Goal: Transaction & Acquisition: Purchase product/service

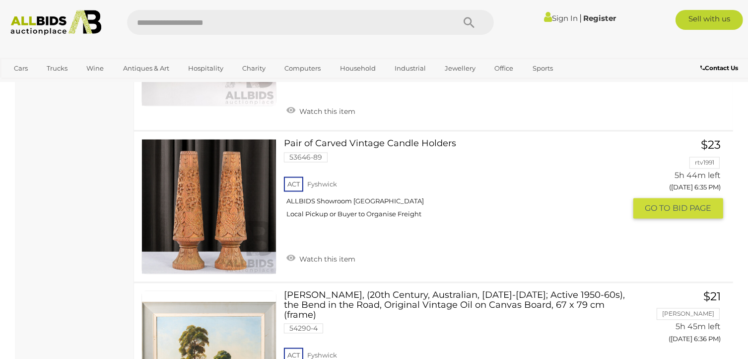
scroll to position [1738, 0]
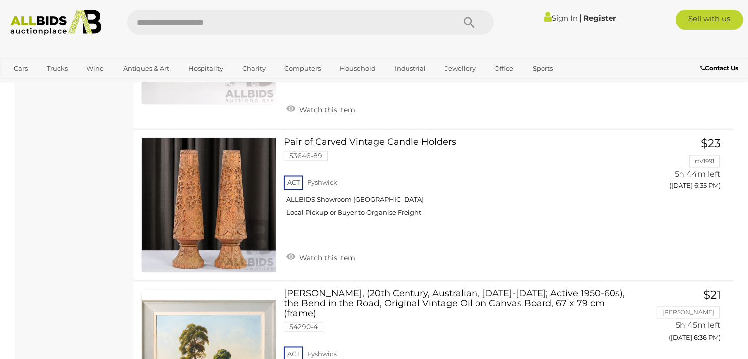
click at [552, 19] on link "Sign In" at bounding box center [561, 17] width 34 height 9
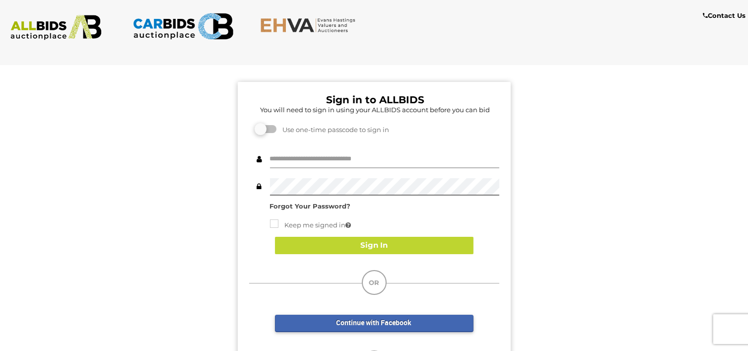
click at [319, 161] on input "text" at bounding box center [384, 159] width 229 height 17
type input "**********"
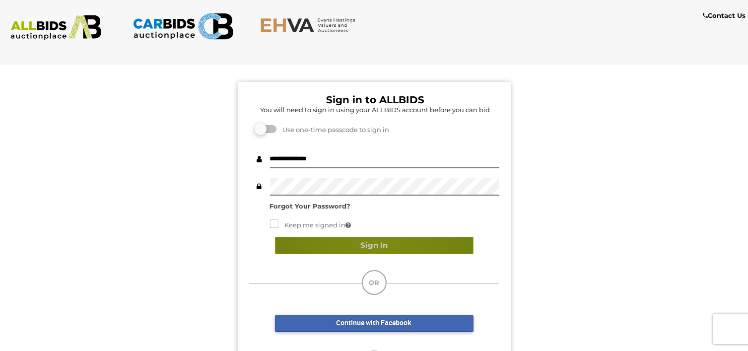
click at [374, 248] on button "Sign In" at bounding box center [374, 245] width 199 height 17
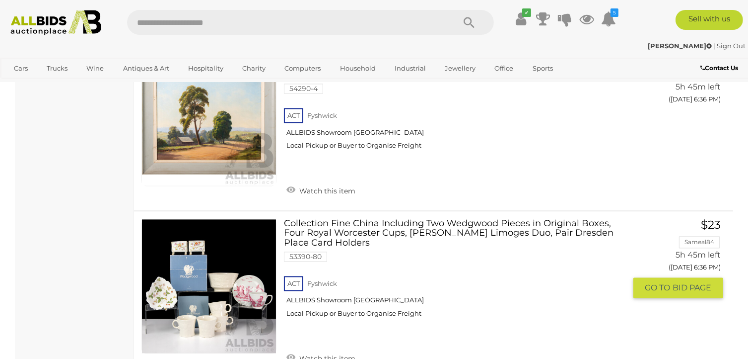
scroll to position [2185, 0]
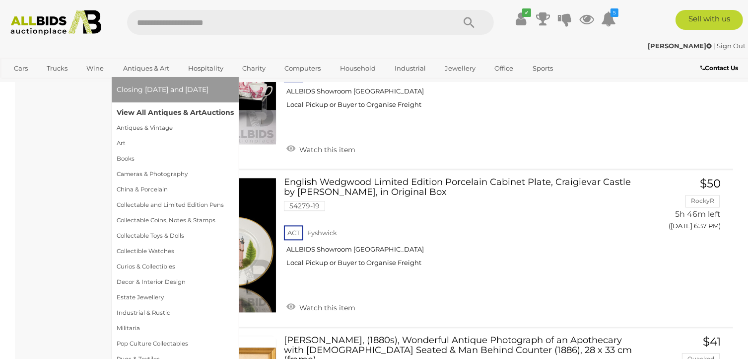
click at [143, 114] on link "View All Antiques & Art Auctions" at bounding box center [175, 112] width 117 height 15
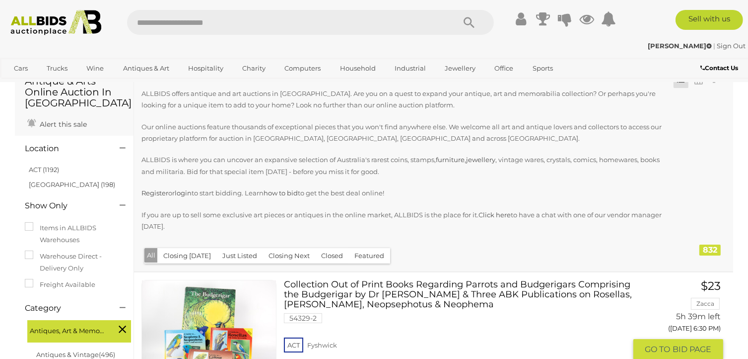
scroll to position [99, 0]
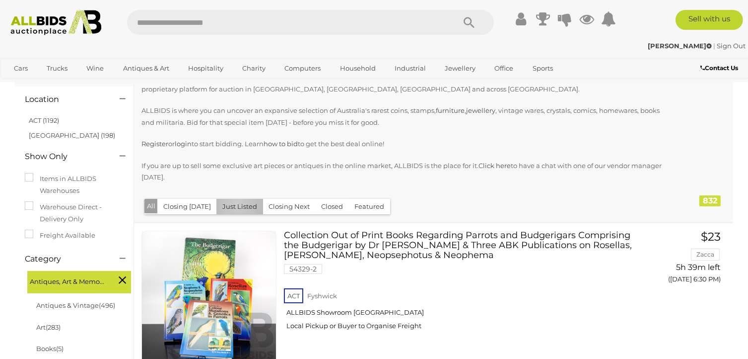
click at [233, 205] on button "Just Listed" at bounding box center [240, 206] width 47 height 15
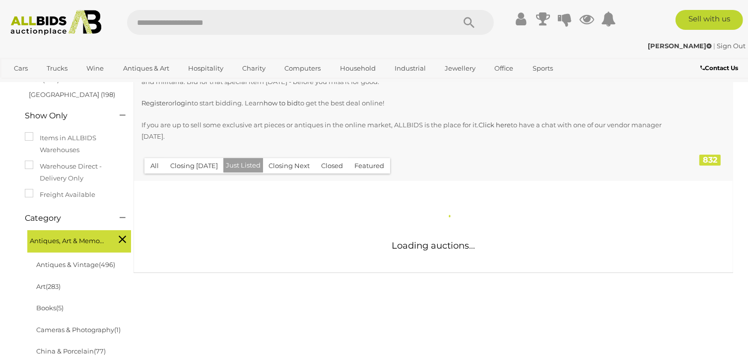
scroll to position [149, 0]
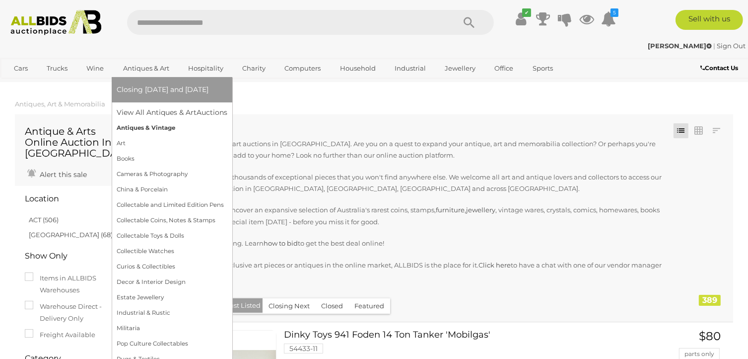
click at [134, 128] on link "Antiques & Vintage" at bounding box center [172, 127] width 111 height 15
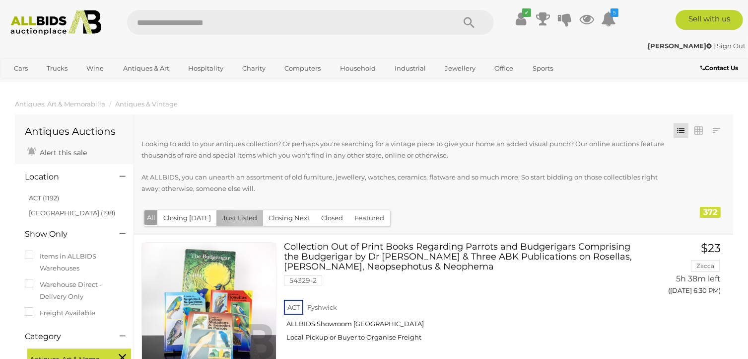
click at [242, 216] on button "Just Listed" at bounding box center [240, 217] width 47 height 15
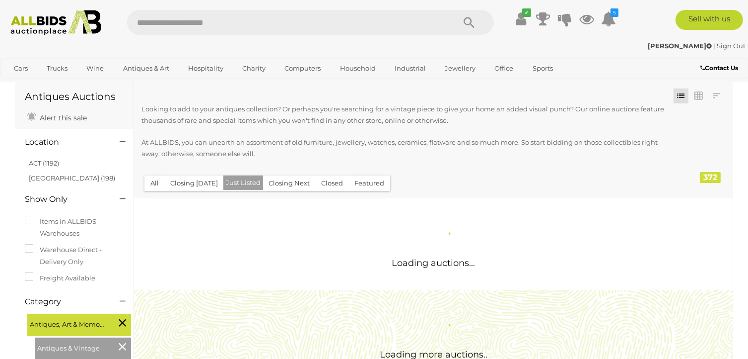
scroll to position [50, 0]
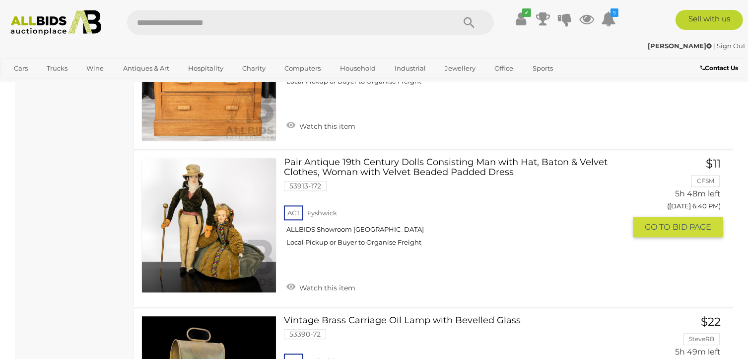
scroll to position [2434, 0]
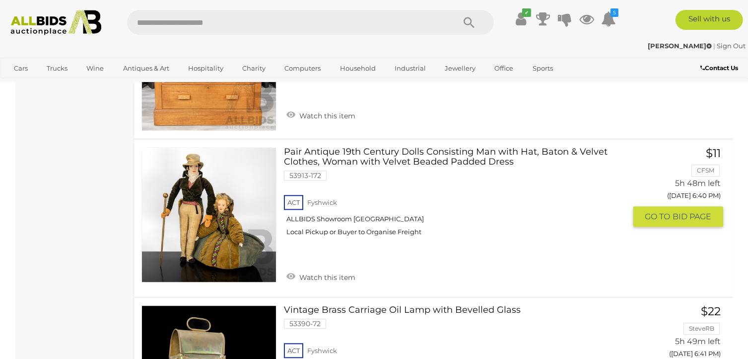
click at [236, 213] on link at bounding box center [209, 214] width 135 height 135
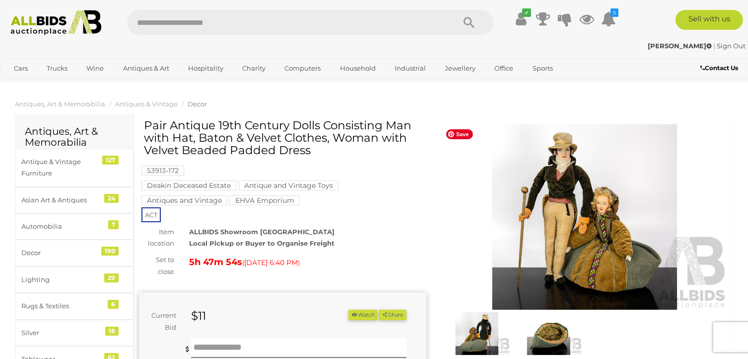
click at [596, 247] on img at bounding box center [586, 216] width 288 height 185
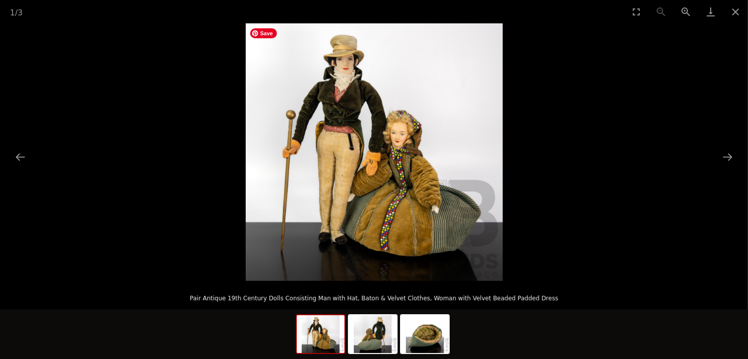
click at [365, 169] on img at bounding box center [374, 151] width 257 height 257
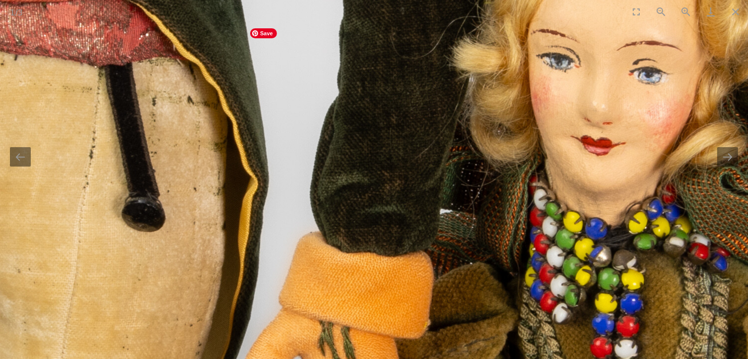
drag, startPoint x: 530, startPoint y: 178, endPoint x: 436, endPoint y: 307, distance: 160.1
click at [436, 307] on img at bounding box center [367, 248] width 2569 height 2569
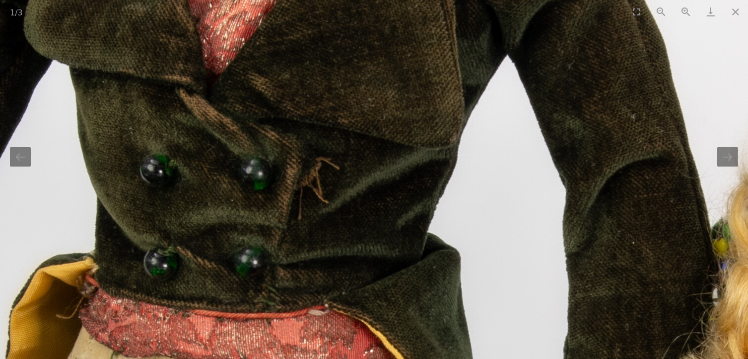
drag, startPoint x: 375, startPoint y: 107, endPoint x: 463, endPoint y: 140, distance: 93.4
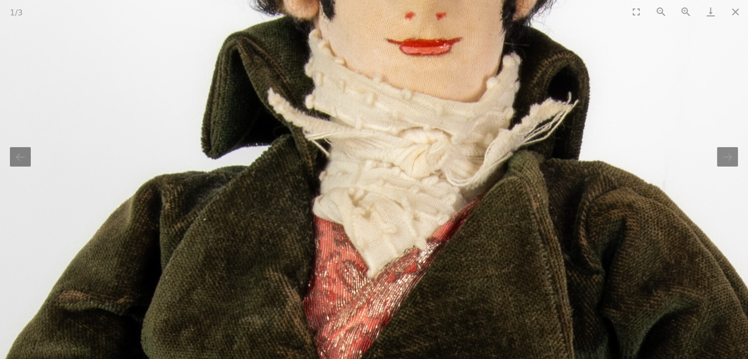
drag, startPoint x: 394, startPoint y: 77, endPoint x: 291, endPoint y: 70, distance: 103.6
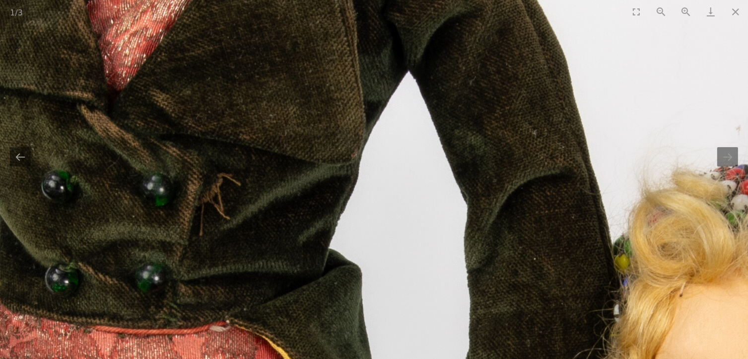
drag, startPoint x: 551, startPoint y: 262, endPoint x: 355, endPoint y: 18, distance: 313.7
click at [355, 18] on div "1 / 3 Pair Antique 19th Century Dolls Consisting Man with Hat, Baton & Velvet C…" at bounding box center [374, 179] width 748 height 359
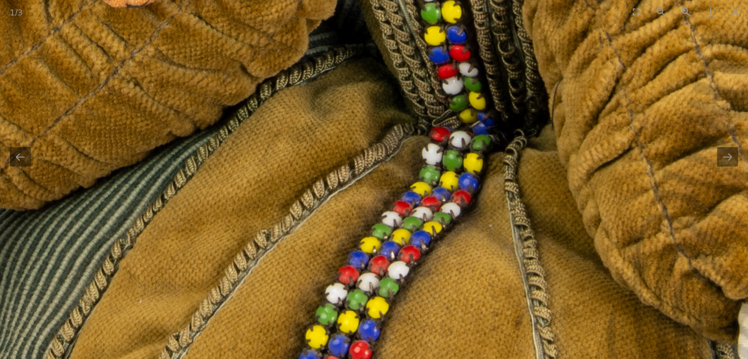
drag, startPoint x: 473, startPoint y: 211, endPoint x: 663, endPoint y: -35, distance: 310.3
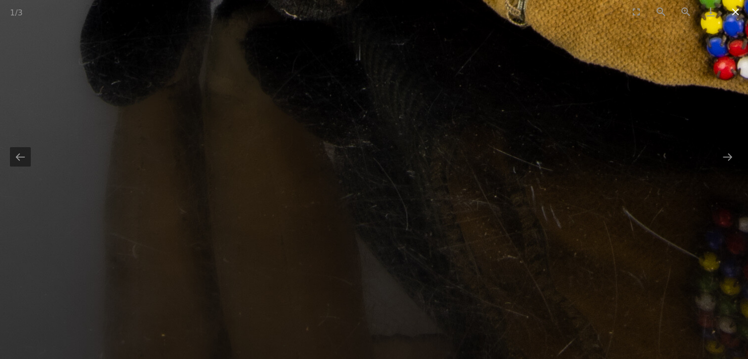
click at [734, 12] on button "Close gallery" at bounding box center [736, 11] width 25 height 23
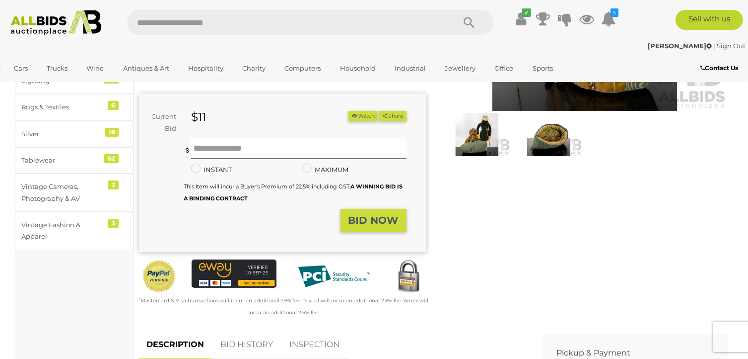
scroll to position [149, 0]
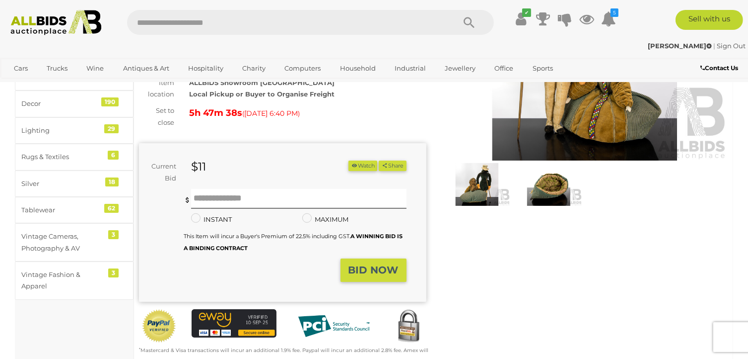
click at [563, 193] on img at bounding box center [549, 184] width 67 height 43
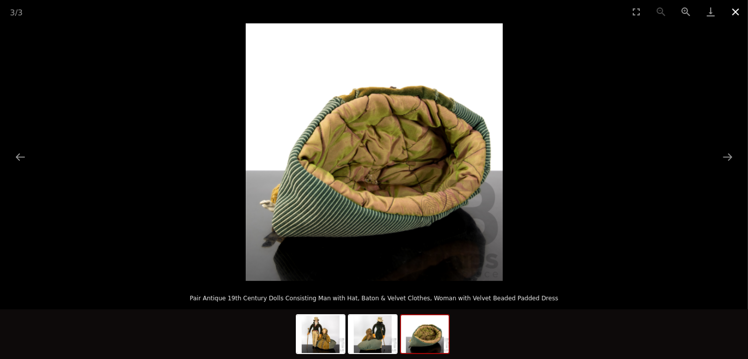
click at [733, 10] on button "Close gallery" at bounding box center [736, 11] width 25 height 23
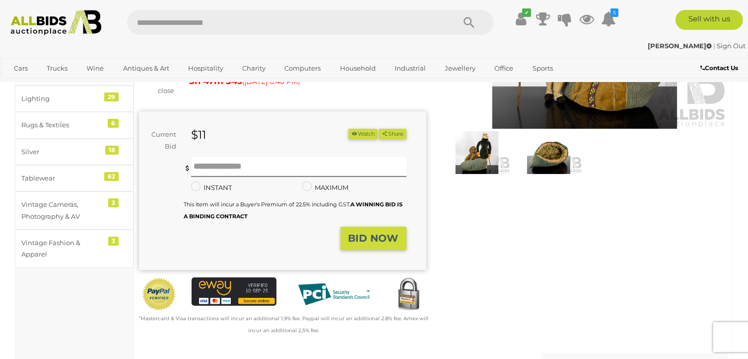
scroll to position [199, 0]
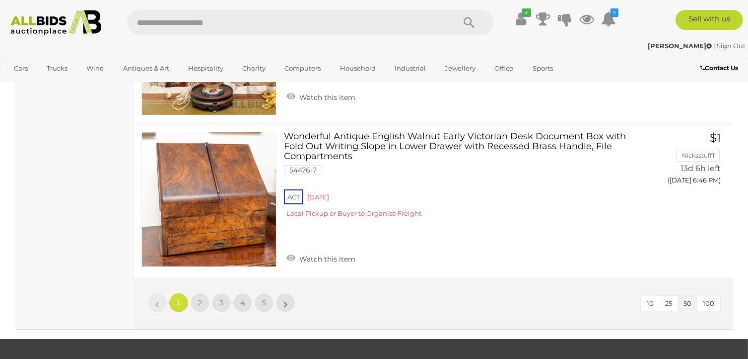
scroll to position [7701, 0]
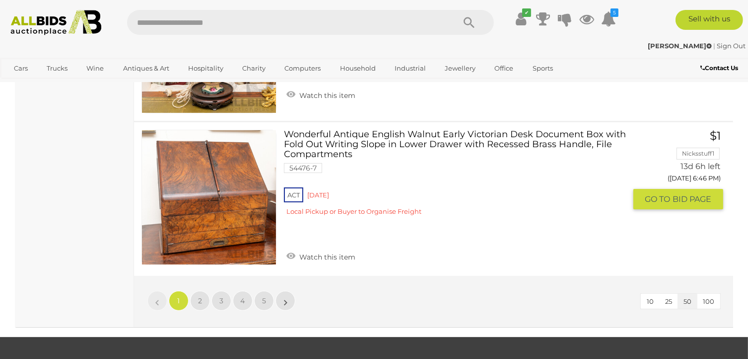
click at [223, 175] on link at bounding box center [209, 197] width 135 height 135
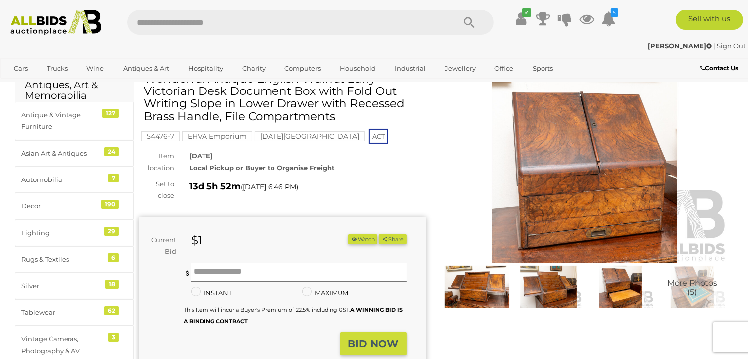
scroll to position [99, 0]
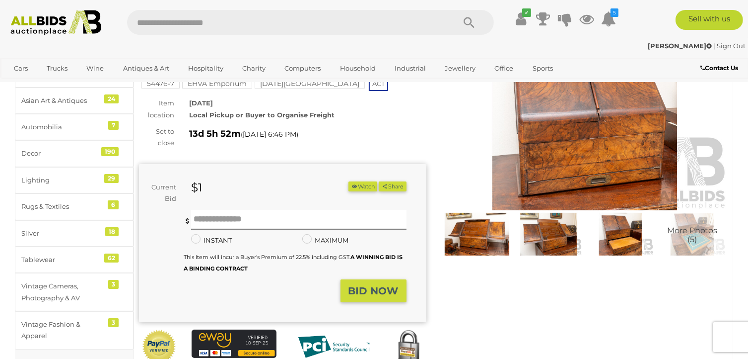
click at [497, 223] on img at bounding box center [477, 234] width 67 height 43
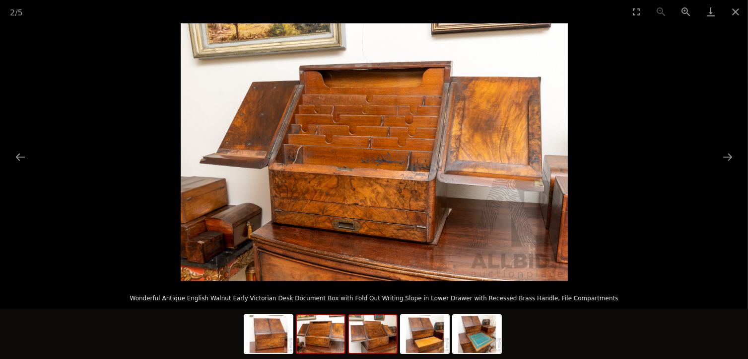
click at [376, 349] on img at bounding box center [373, 334] width 48 height 38
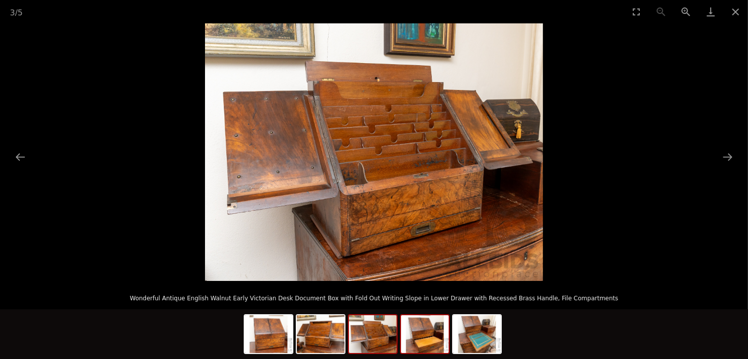
click at [415, 342] on img at bounding box center [425, 334] width 48 height 38
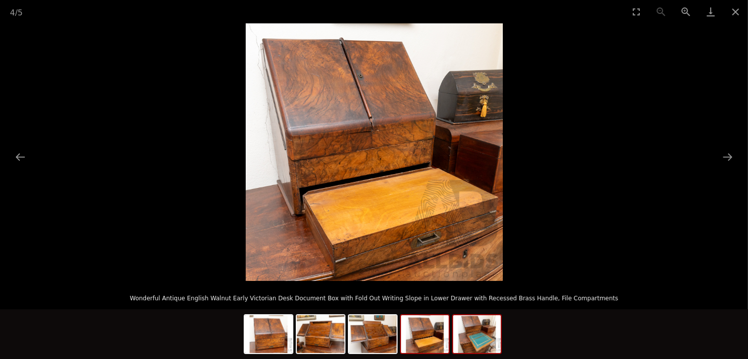
click at [475, 336] on img at bounding box center [477, 334] width 48 height 38
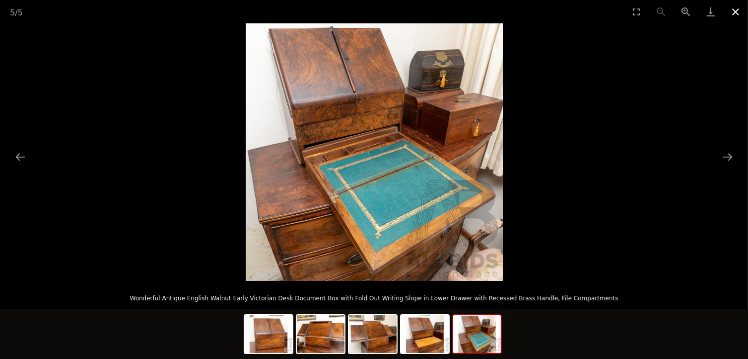
click at [735, 10] on button "Close gallery" at bounding box center [736, 11] width 25 height 23
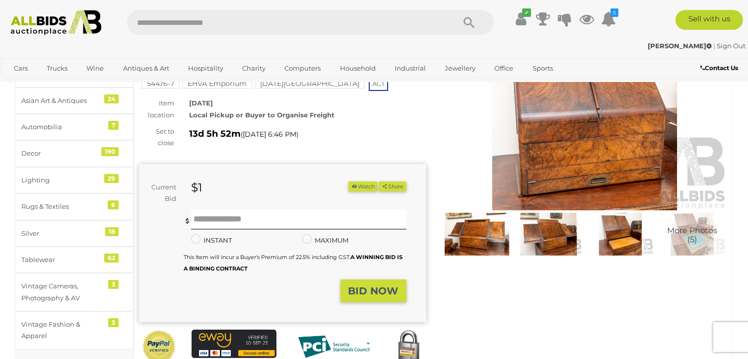
click at [358, 183] on button "Watch" at bounding box center [363, 186] width 29 height 10
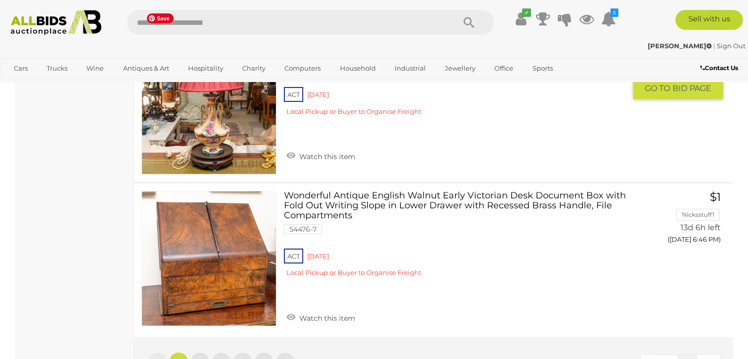
scroll to position [7689, 0]
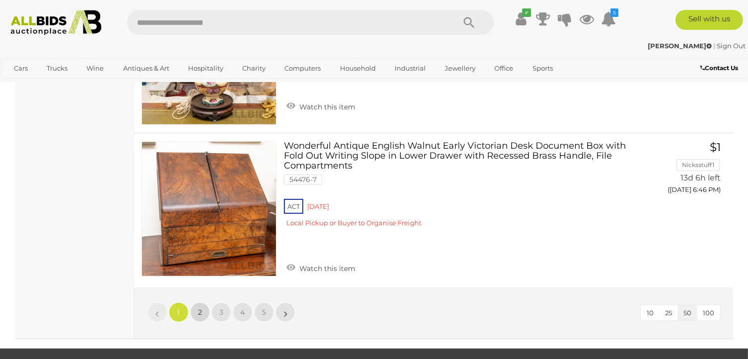
click at [202, 302] on link "2" at bounding box center [200, 312] width 20 height 20
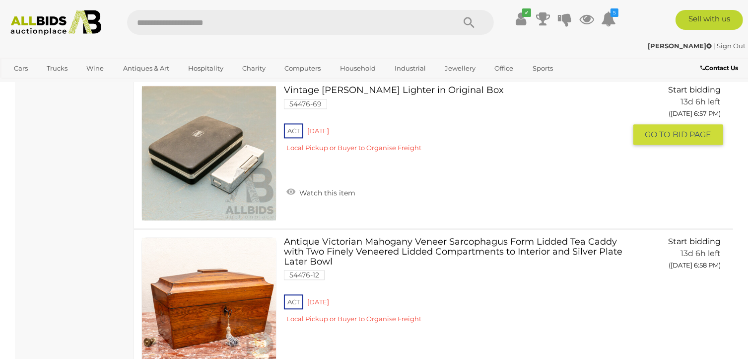
scroll to position [2319, 0]
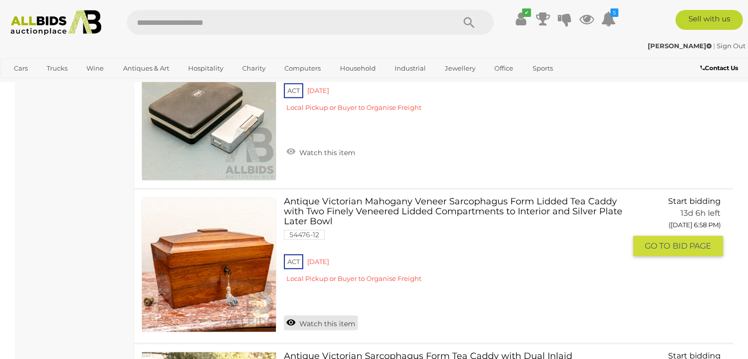
click at [291, 319] on link "Watch this item" at bounding box center [321, 322] width 74 height 15
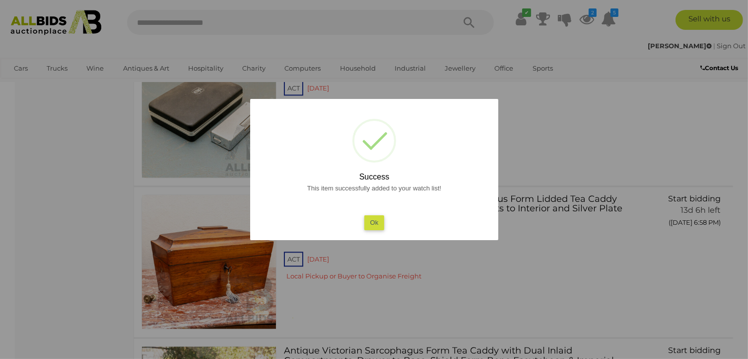
click at [366, 223] on button "Ok" at bounding box center [374, 222] width 20 height 14
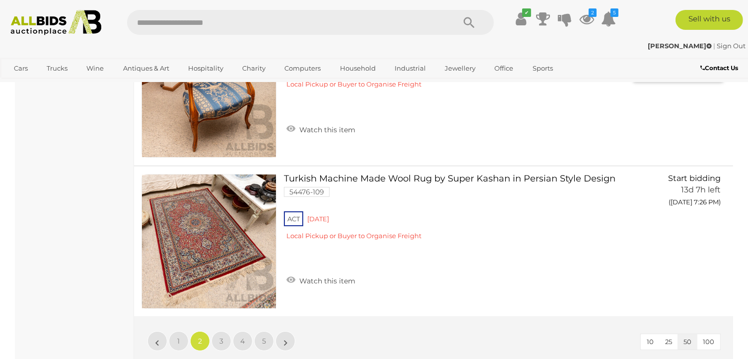
scroll to position [7534, 0]
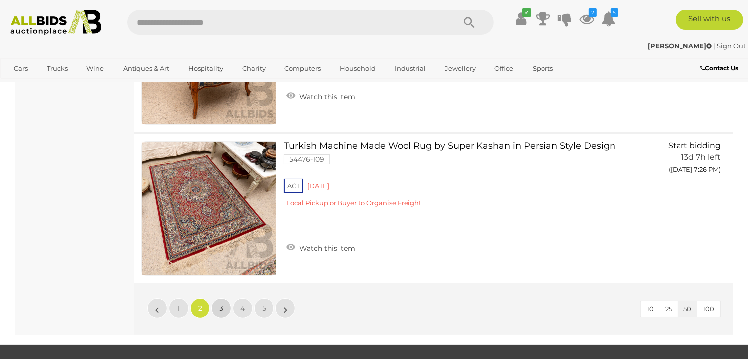
click at [223, 303] on span "3" at bounding box center [222, 307] width 4 height 9
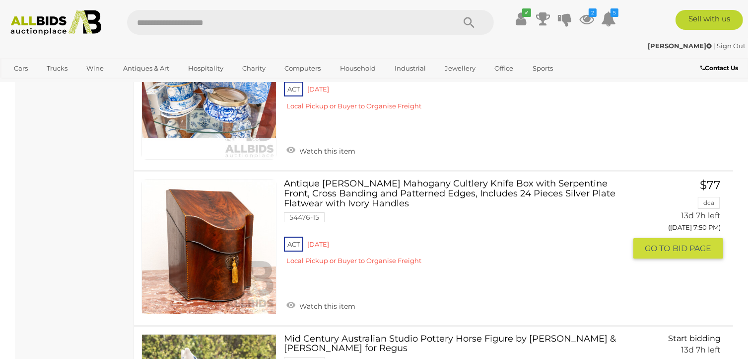
scroll to position [7335, 0]
click at [197, 214] on link at bounding box center [209, 245] width 135 height 135
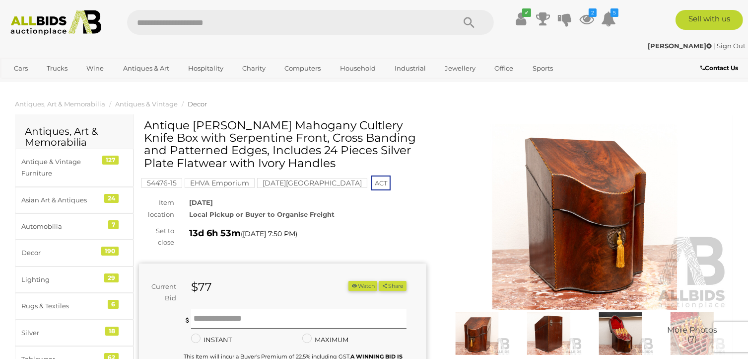
click at [611, 330] on img at bounding box center [621, 333] width 67 height 43
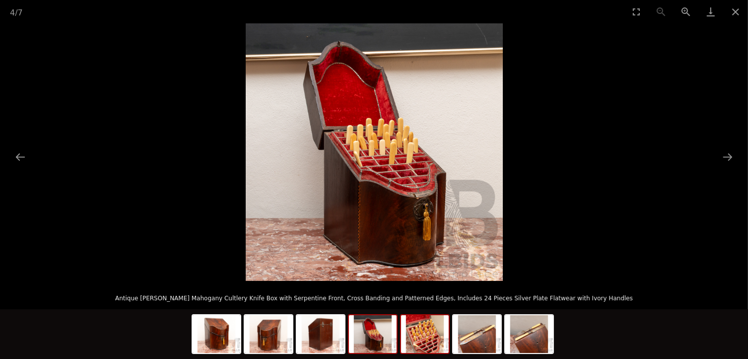
click at [414, 324] on img at bounding box center [425, 334] width 48 height 38
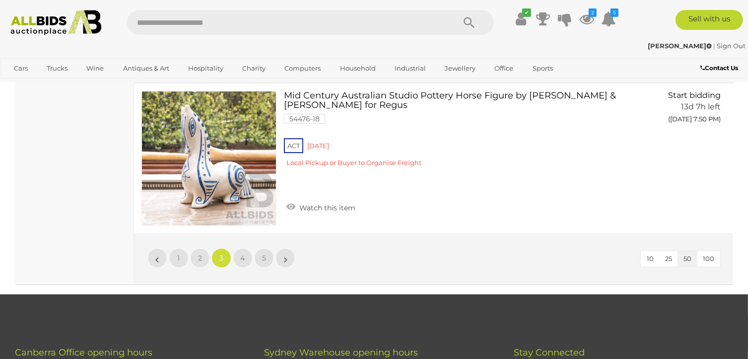
scroll to position [7590, 0]
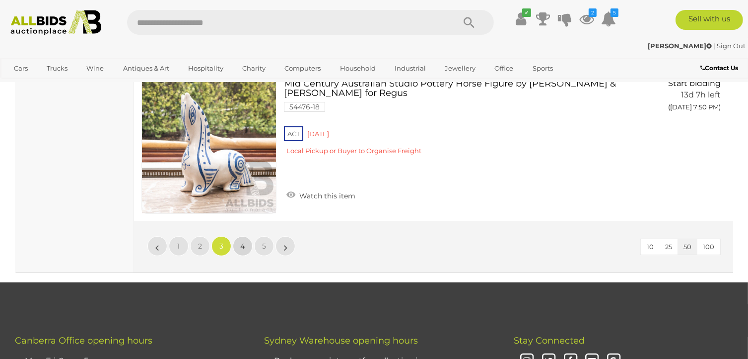
click at [246, 236] on link "4" at bounding box center [243, 246] width 20 height 20
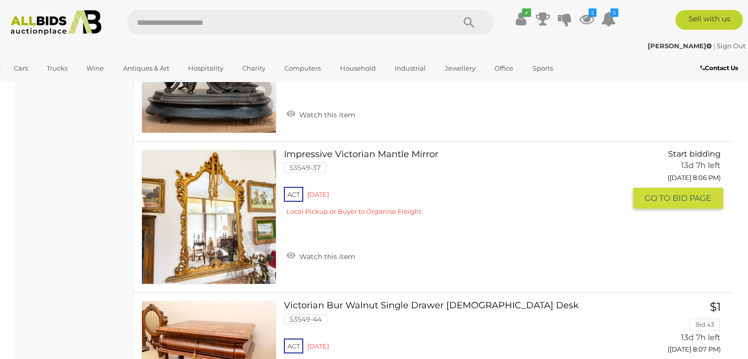
scroll to position [4206, 0]
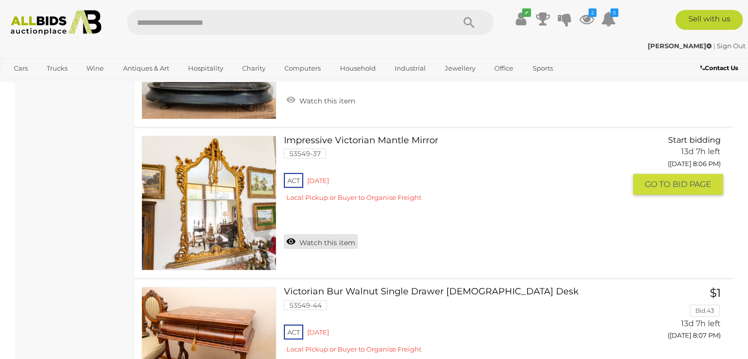
click at [293, 234] on link "Watch this item" at bounding box center [321, 241] width 74 height 15
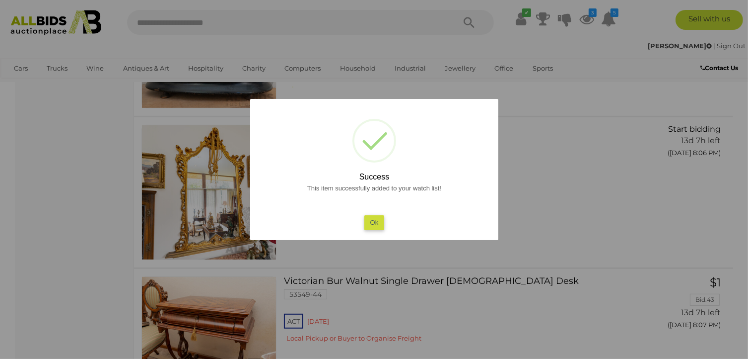
click at [377, 224] on button "Ok" at bounding box center [374, 222] width 20 height 14
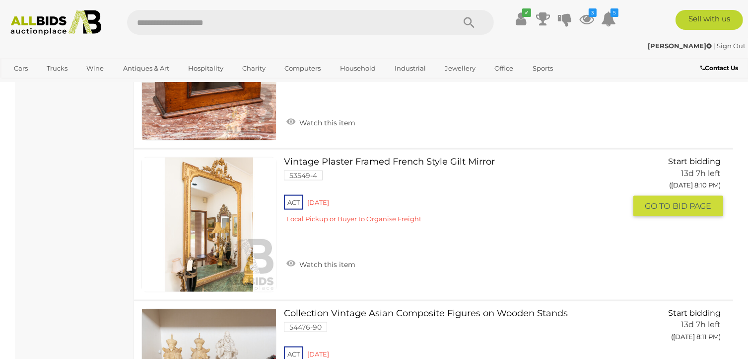
scroll to position [5100, 0]
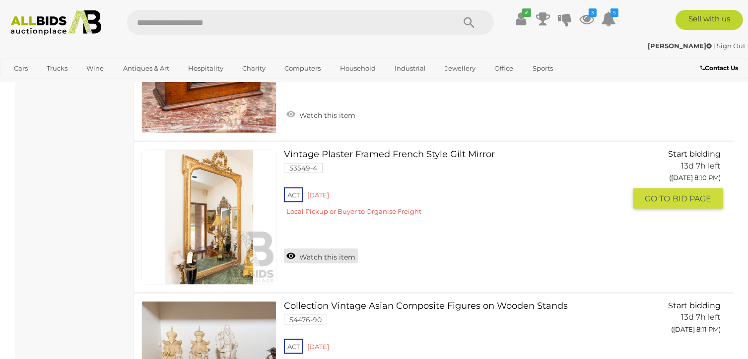
click at [293, 248] on link "Watch this item" at bounding box center [321, 255] width 74 height 15
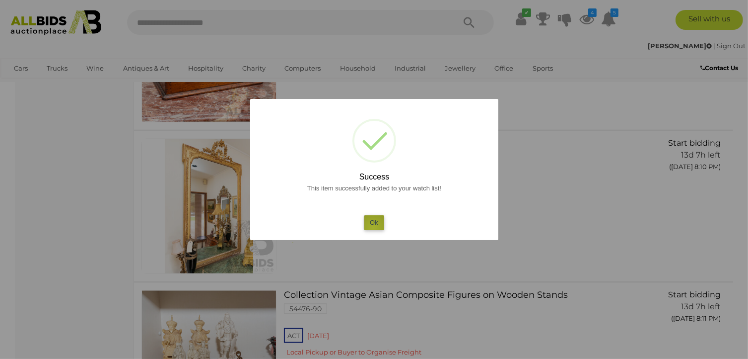
click at [374, 227] on button "Ok" at bounding box center [374, 222] width 20 height 14
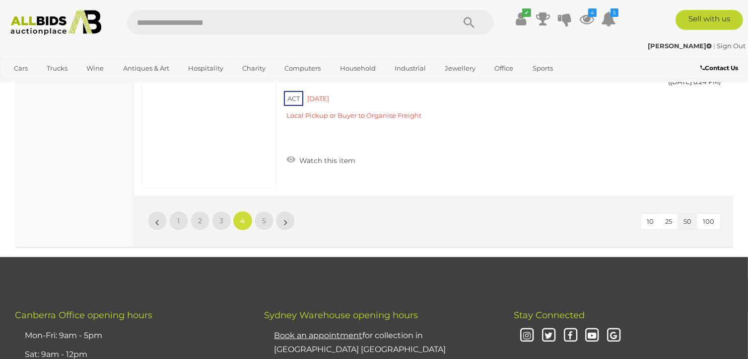
scroll to position [7633, 0]
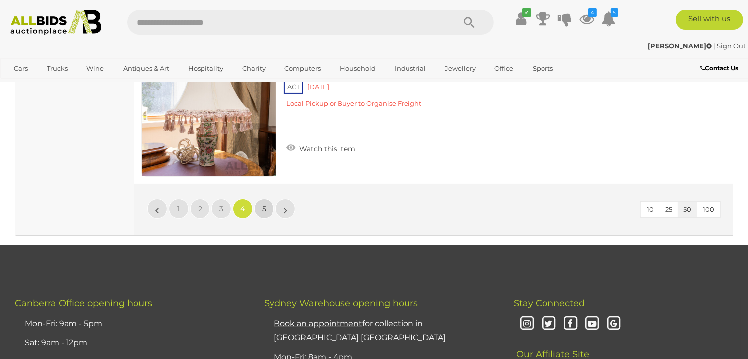
click at [263, 204] on span "5" at bounding box center [264, 208] width 4 height 9
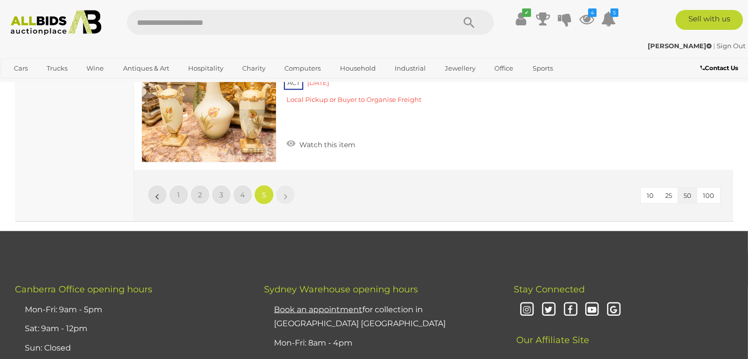
scroll to position [1326, 0]
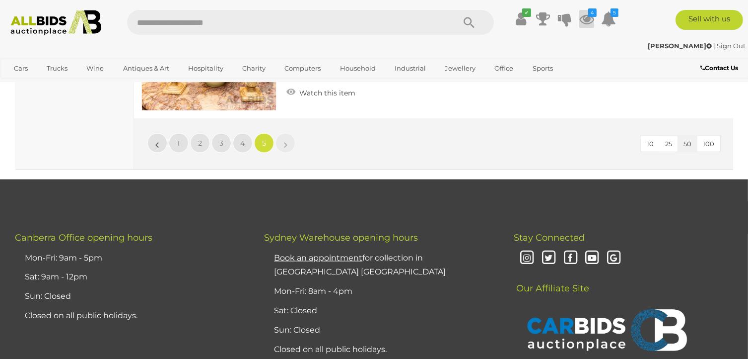
click at [591, 14] on icon "4" at bounding box center [593, 12] width 8 height 8
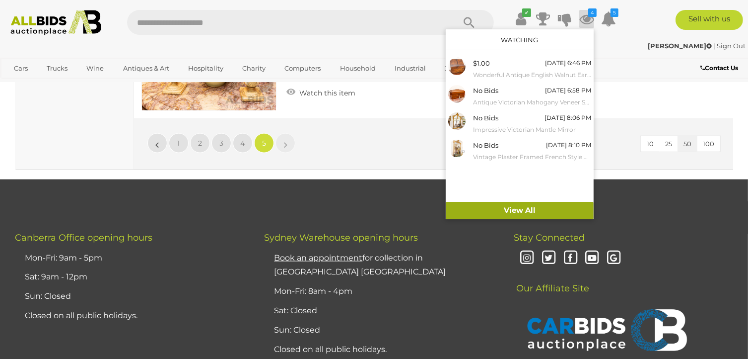
click at [497, 207] on link "View All" at bounding box center [520, 210] width 148 height 17
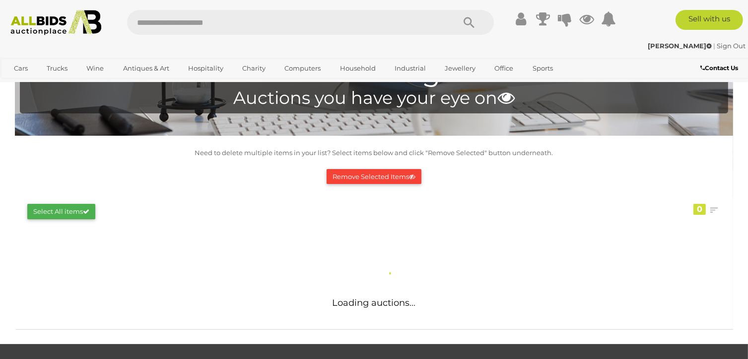
scroll to position [99, 0]
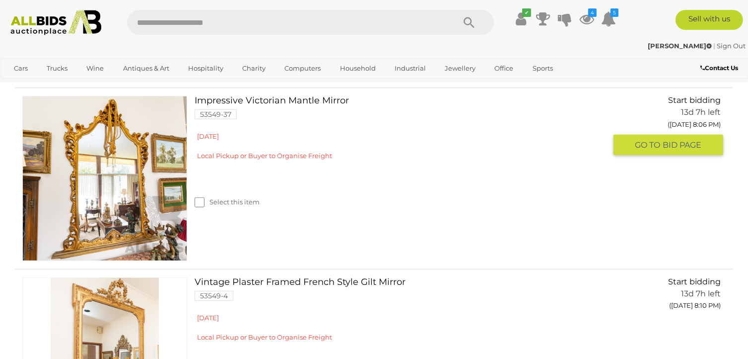
scroll to position [546, 0]
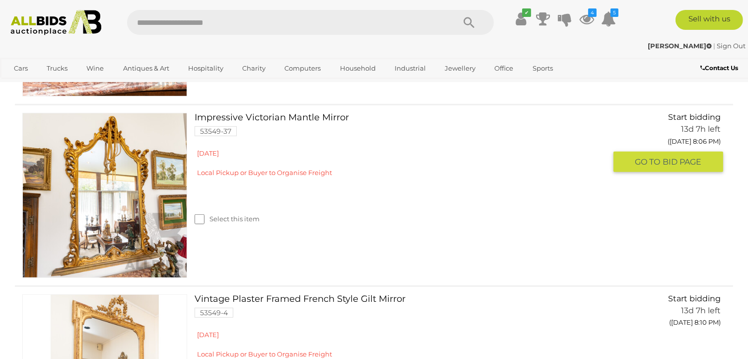
click at [76, 149] on link at bounding box center [104, 195] width 165 height 165
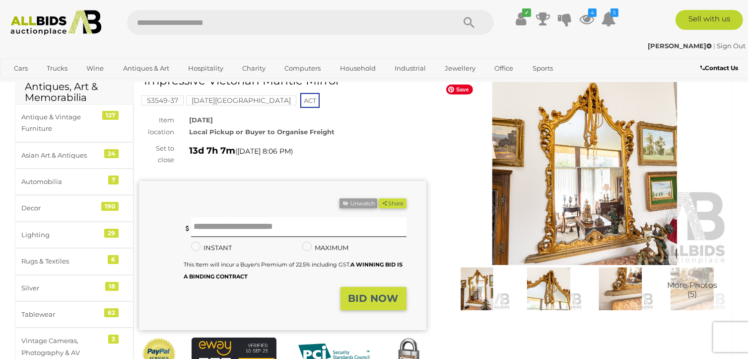
scroll to position [99, 0]
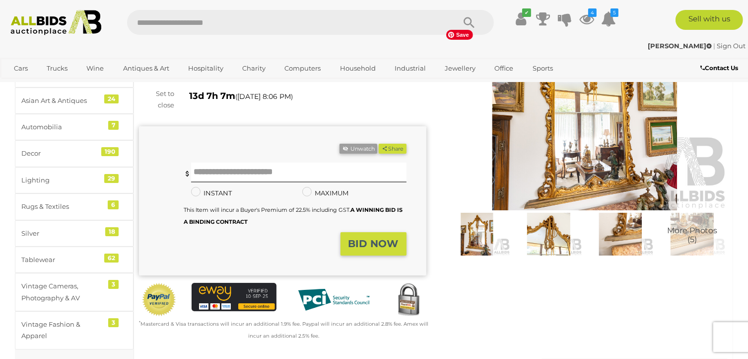
click at [633, 150] on img at bounding box center [586, 117] width 288 height 185
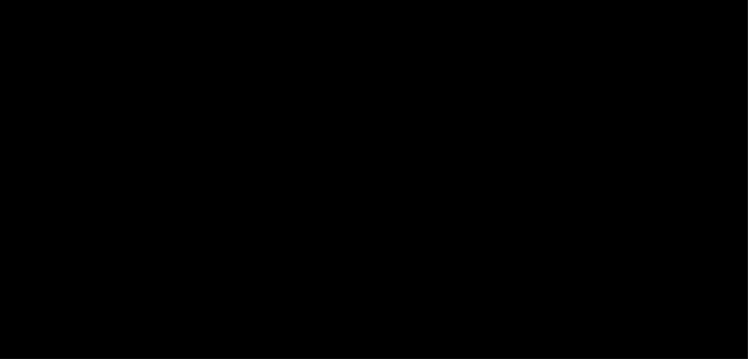
click at [633, 150] on div at bounding box center [374, 151] width 748 height 257
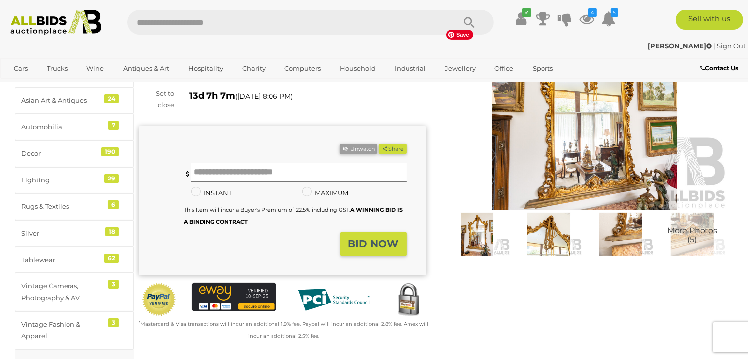
click at [613, 157] on img at bounding box center [586, 117] width 288 height 185
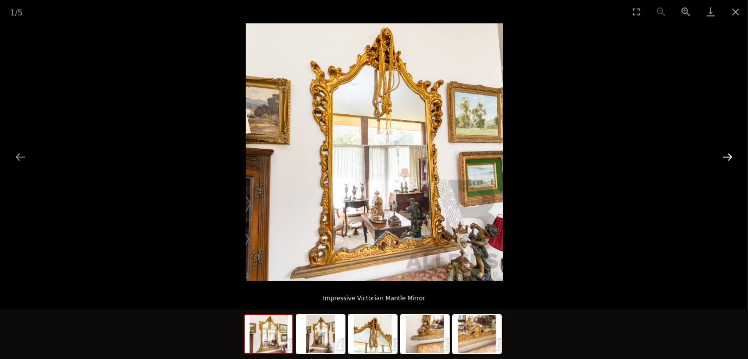
click at [727, 155] on button "Next slide" at bounding box center [728, 156] width 21 height 19
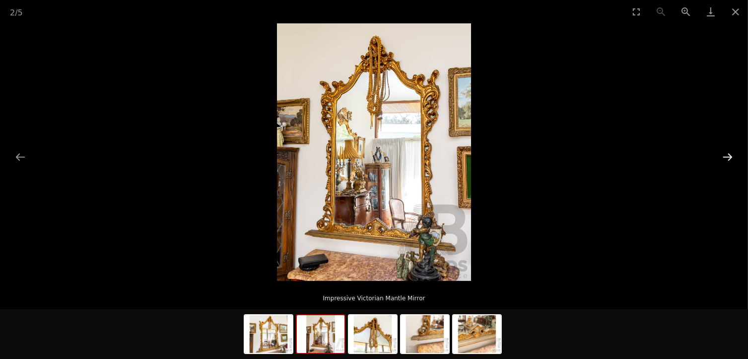
click at [727, 155] on button "Next slide" at bounding box center [728, 156] width 21 height 19
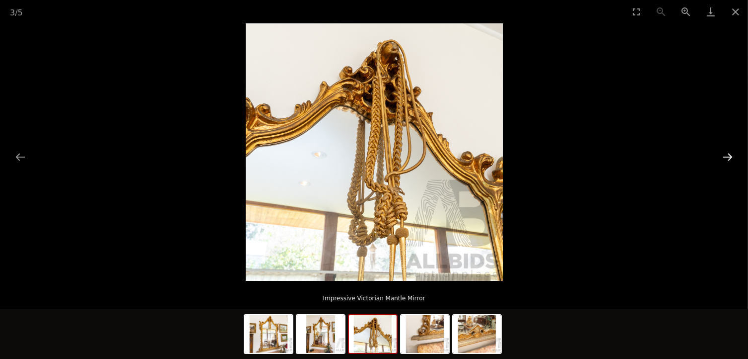
click at [727, 155] on button "Next slide" at bounding box center [728, 156] width 21 height 19
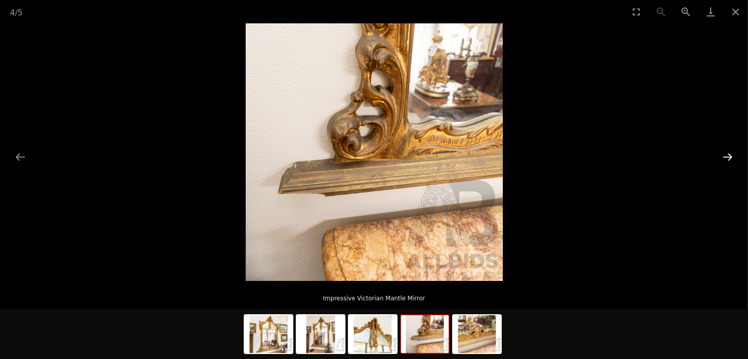
click at [727, 155] on button "Next slide" at bounding box center [728, 156] width 21 height 19
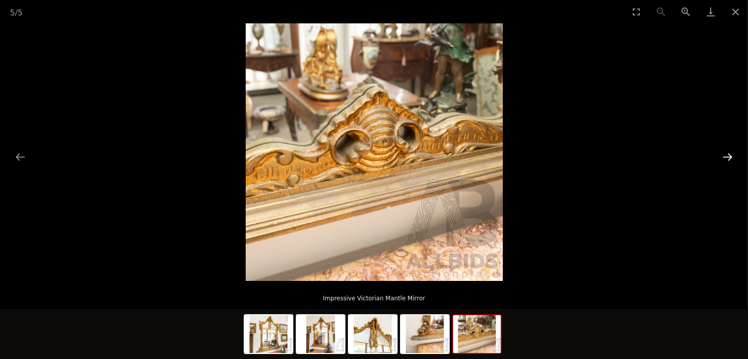
click at [727, 155] on button "Next slide" at bounding box center [728, 156] width 21 height 19
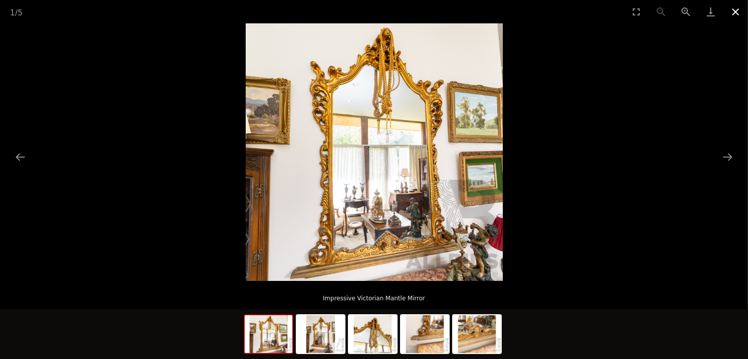
click at [738, 14] on button "Close gallery" at bounding box center [736, 11] width 25 height 23
